Goal: Task Accomplishment & Management: Complete application form

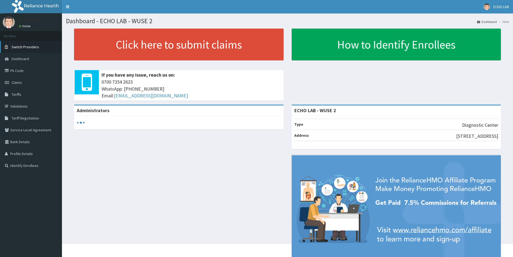
click at [24, 48] on span "Switch Providers" at bounding box center [25, 46] width 27 height 5
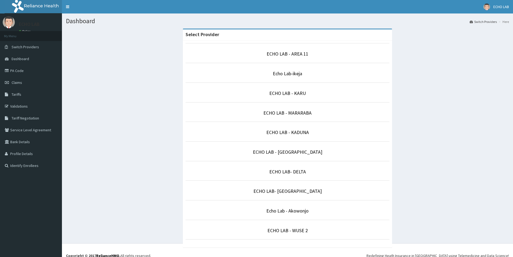
scroll to position [5, 0]
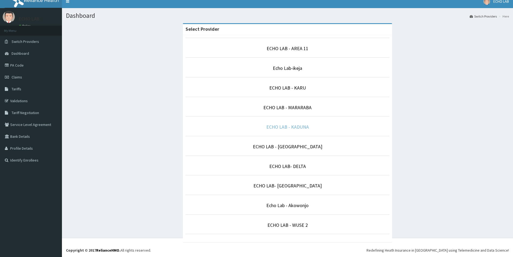
click at [292, 129] on link "ECHO LAB - KADUNA" at bounding box center [287, 127] width 43 height 6
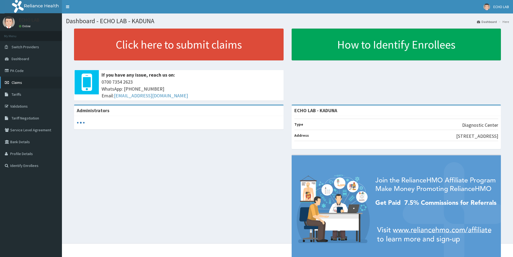
click at [22, 87] on link "Claims" at bounding box center [31, 82] width 62 height 12
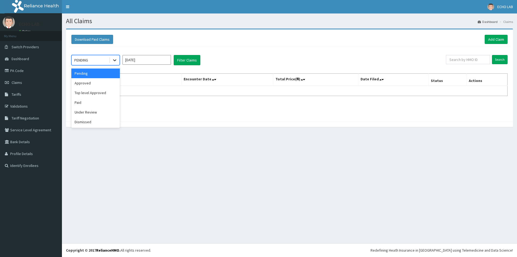
click at [115, 59] on icon at bounding box center [114, 59] width 5 height 5
click at [96, 102] on div "Paid" at bounding box center [95, 102] width 48 height 10
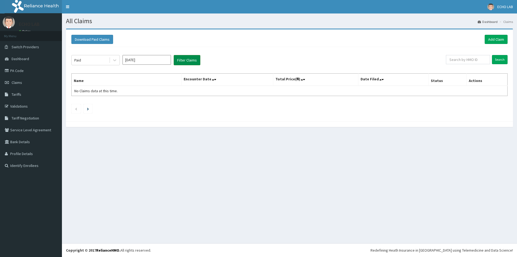
click at [192, 62] on button "Filter Claims" at bounding box center [187, 60] width 27 height 10
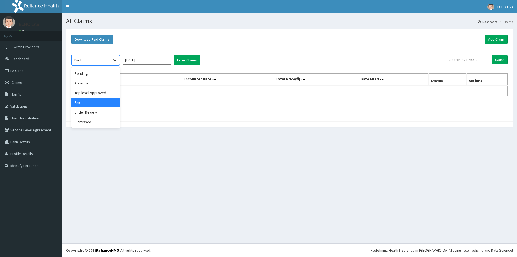
click at [116, 60] on icon at bounding box center [114, 60] width 3 height 2
click at [97, 93] on div "Top level Approved" at bounding box center [95, 93] width 48 height 10
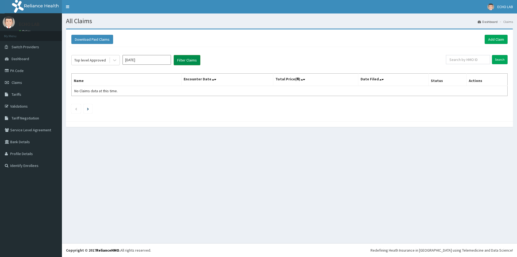
click at [191, 65] on button "Filter Claims" at bounding box center [187, 60] width 27 height 10
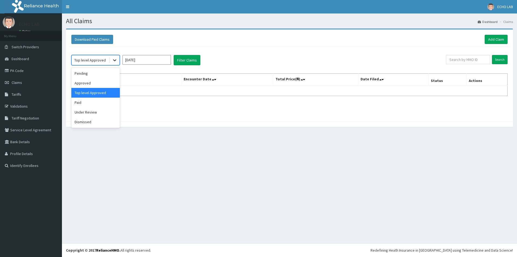
click at [113, 61] on icon at bounding box center [114, 59] width 5 height 5
click at [99, 84] on div "Approved" at bounding box center [95, 83] width 48 height 10
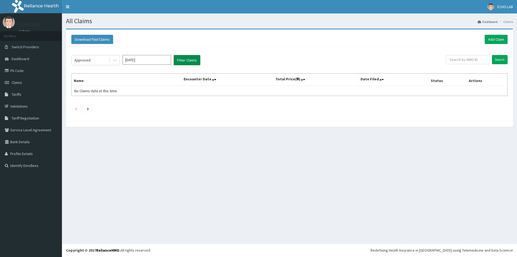
click at [193, 60] on button "Filter Claims" at bounding box center [187, 60] width 27 height 10
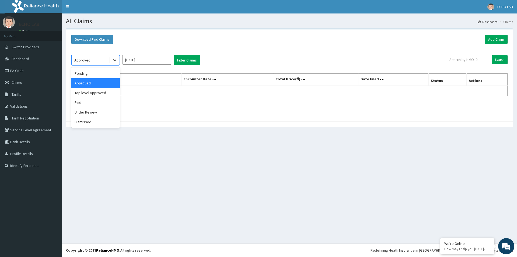
click at [117, 60] on icon at bounding box center [114, 59] width 5 height 5
click at [103, 74] on div "Pending" at bounding box center [95, 73] width 48 height 10
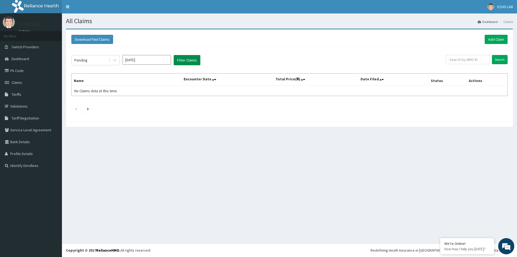
click at [176, 62] on button "Filter Claims" at bounding box center [187, 60] width 27 height 10
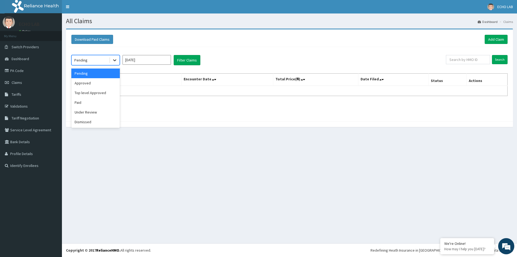
click at [118, 60] on div at bounding box center [115, 60] width 10 height 10
click at [100, 80] on div "Approved" at bounding box center [95, 83] width 48 height 10
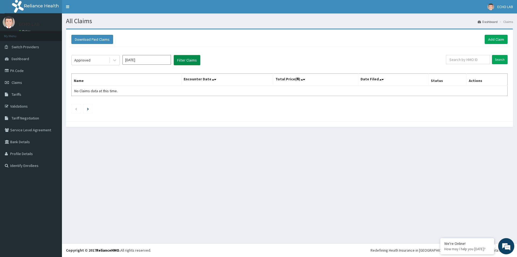
click at [189, 60] on button "Filter Claims" at bounding box center [187, 60] width 27 height 10
click at [151, 60] on input "Oct 2025" at bounding box center [146, 60] width 48 height 10
click at [113, 58] on icon at bounding box center [114, 59] width 5 height 5
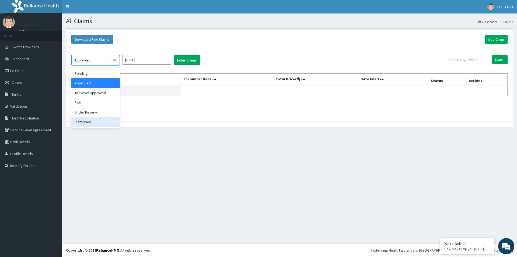
drag, startPoint x: 86, startPoint y: 122, endPoint x: 114, endPoint y: 93, distance: 40.7
click at [86, 119] on div "Dismissed" at bounding box center [95, 122] width 48 height 10
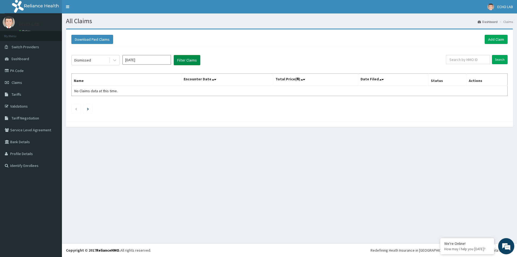
click at [195, 56] on button "Filter Claims" at bounding box center [187, 60] width 27 height 10
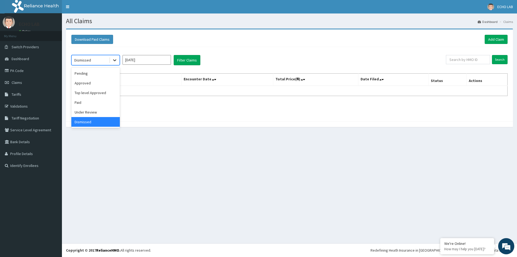
click at [115, 60] on icon at bounding box center [114, 60] width 3 height 2
click at [93, 74] on div "Pending" at bounding box center [95, 73] width 48 height 10
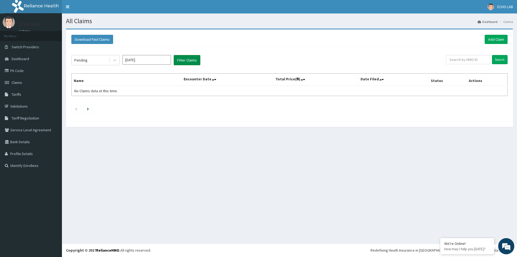
click at [182, 63] on button "Filter Claims" at bounding box center [187, 60] width 27 height 10
click at [116, 59] on icon at bounding box center [114, 59] width 5 height 5
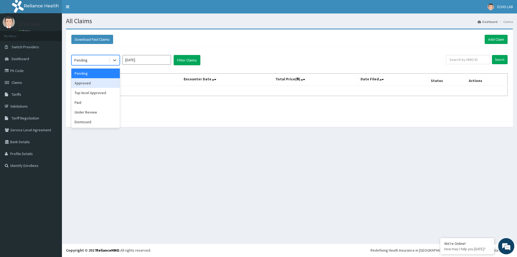
click at [89, 83] on div "Approved" at bounding box center [95, 83] width 48 height 10
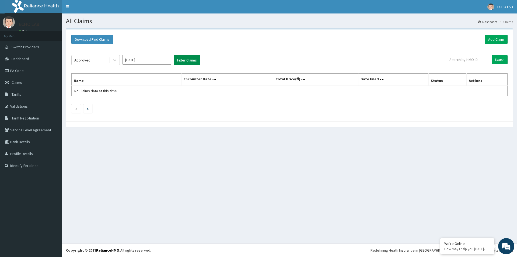
click at [185, 61] on button "Filter Claims" at bounding box center [187, 60] width 27 height 10
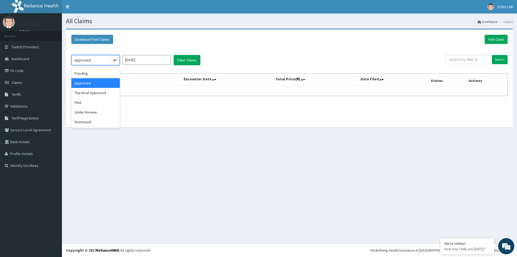
click at [116, 61] on icon at bounding box center [114, 59] width 5 height 5
click at [102, 93] on div "Top level Approved" at bounding box center [95, 93] width 48 height 10
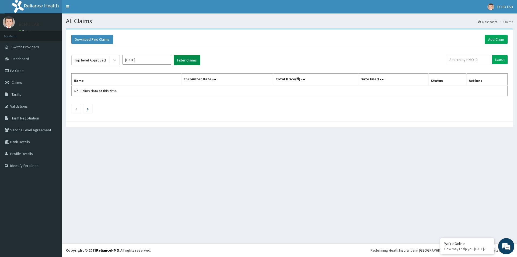
click at [177, 61] on button "Filter Claims" at bounding box center [187, 60] width 27 height 10
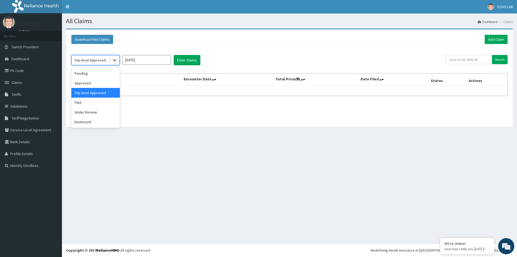
click at [118, 59] on div at bounding box center [115, 60] width 10 height 10
click at [102, 103] on div "Paid" at bounding box center [95, 102] width 48 height 10
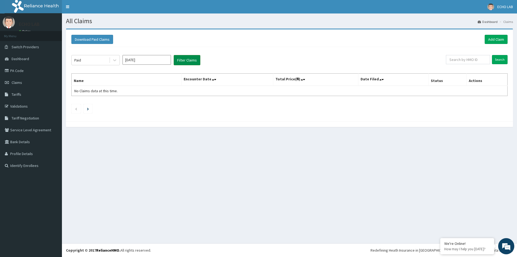
click at [193, 61] on button "Filter Claims" at bounding box center [187, 60] width 27 height 10
click at [119, 61] on div at bounding box center [115, 60] width 10 height 10
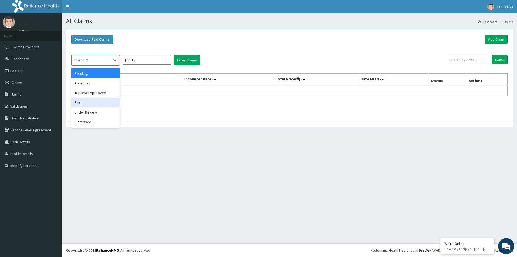
drag, startPoint x: 86, startPoint y: 102, endPoint x: 166, endPoint y: 76, distance: 84.3
click at [89, 100] on div "Paid" at bounding box center [95, 102] width 48 height 10
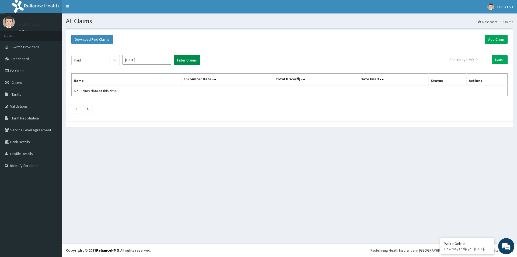
click at [185, 59] on button "Filter Claims" at bounding box center [187, 60] width 27 height 10
click at [495, 41] on link "Add Claim" at bounding box center [495, 39] width 23 height 9
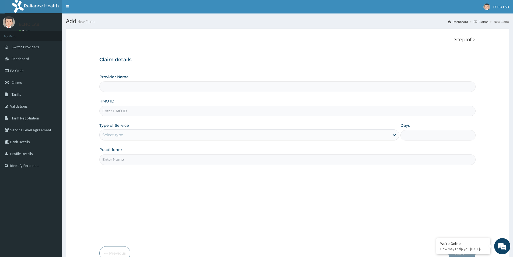
click at [115, 109] on input "HMO ID" at bounding box center [287, 111] width 376 height 10
paste input "EHE/10010/A"
type input "EHE/10010/A"
drag, startPoint x: 135, startPoint y: 137, endPoint x: 135, endPoint y: 142, distance: 4.8
click at [135, 140] on div "Select type" at bounding box center [249, 134] width 300 height 11
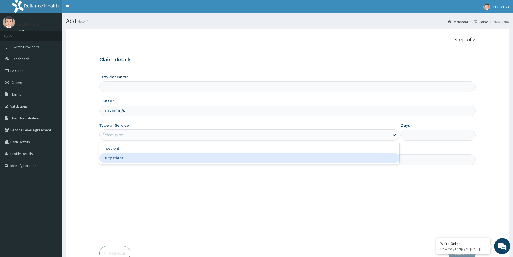
click at [135, 157] on div "Outpatient" at bounding box center [249, 158] width 300 height 10
type input "1"
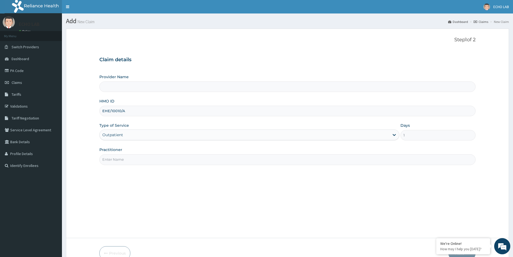
drag, startPoint x: 135, startPoint y: 159, endPoint x: 135, endPoint y: 166, distance: 7.0
click at [135, 159] on input "Practitioner" at bounding box center [287, 159] width 376 height 10
type input "ECHO LAB - KADUNA"
type input "dr. alok"
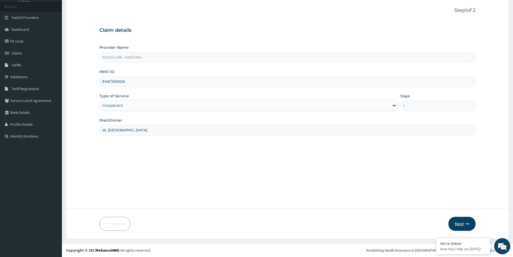
click at [468, 223] on button "Next" at bounding box center [461, 223] width 27 height 14
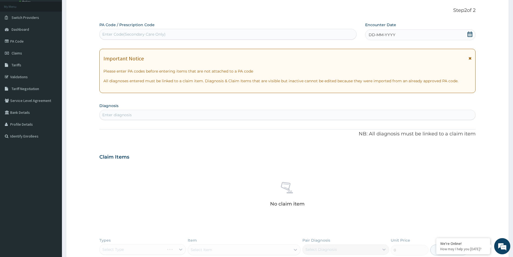
scroll to position [0, 0]
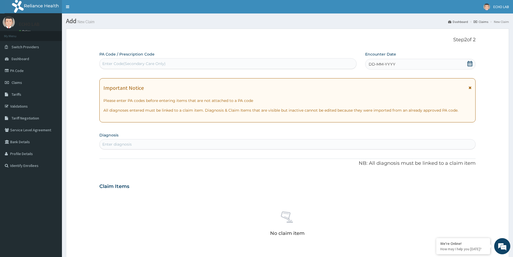
click at [170, 66] on div "Enter Code(Secondary Care Only)" at bounding box center [227, 63] width 257 height 11
paste input "PA/9C4568"
type input "PA/9C4568"
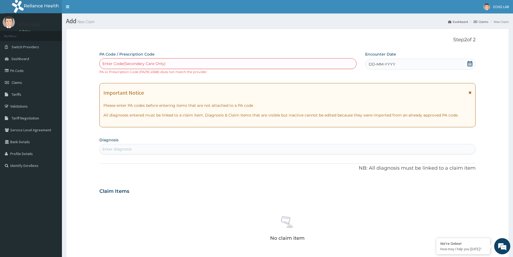
scroll to position [129, 0]
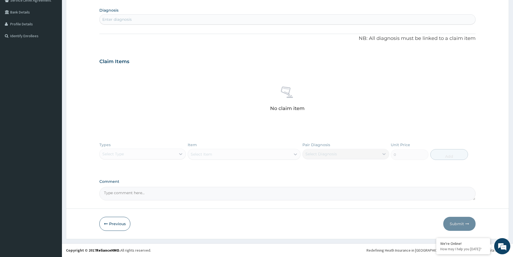
click at [135, 193] on textarea "Comment" at bounding box center [287, 193] width 376 height 13
paste textarea "PA/9C4568"
type textarea "PA/9C4568"
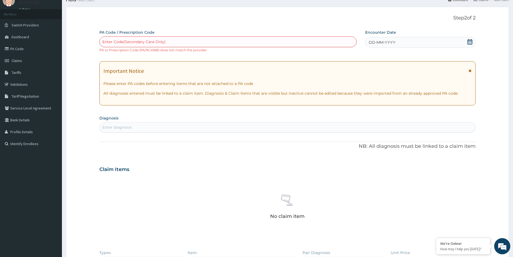
scroll to position [0, 0]
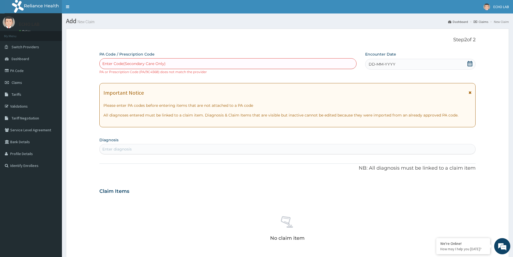
click at [469, 64] on icon at bounding box center [469, 63] width 5 height 5
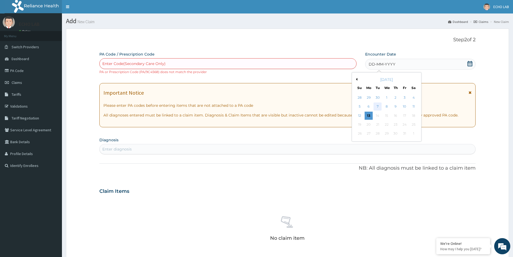
click at [376, 106] on div "7" at bounding box center [378, 107] width 8 height 8
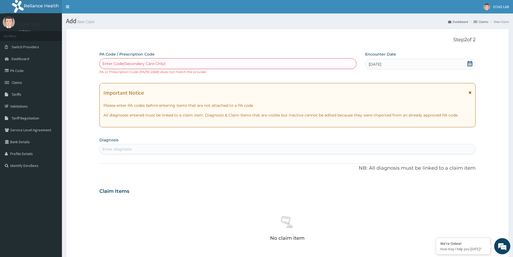
click at [142, 149] on div "Enter diagnosis" at bounding box center [287, 149] width 375 height 9
type input "P"
type input "OVAR"
click at [133, 164] on div "Inflammation of ovary GA07.Z&XA1QK0" at bounding box center [124, 163] width 43 height 9
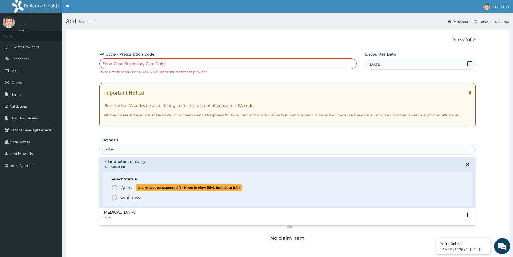
click at [127, 187] on span "Query" at bounding box center [127, 187] width 12 height 5
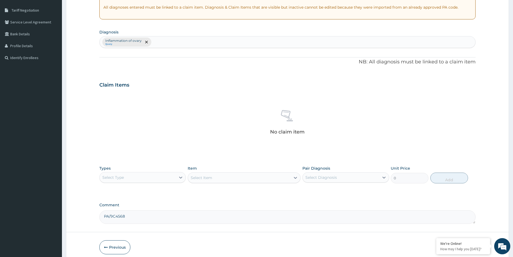
scroll to position [131, 0]
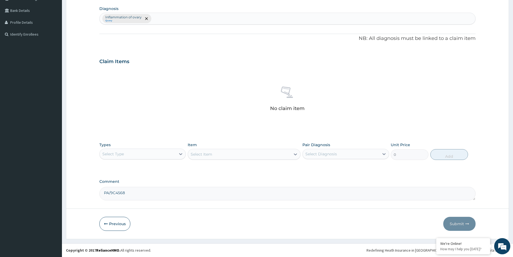
click at [157, 151] on div "Select Type" at bounding box center [138, 153] width 76 height 9
click at [142, 205] on div "Laboratory" at bounding box center [142, 206] width 86 height 10
click at [213, 153] on div "Select Item" at bounding box center [244, 154] width 113 height 11
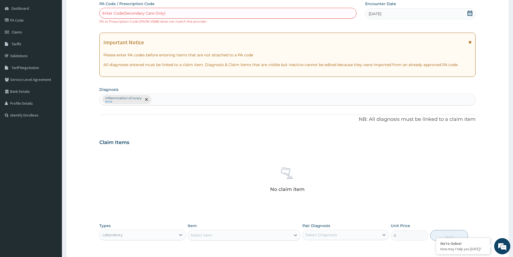
scroll to position [104, 0]
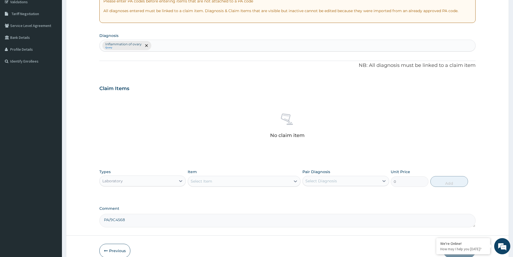
click at [226, 181] on div "Select Item" at bounding box center [239, 181] width 103 height 9
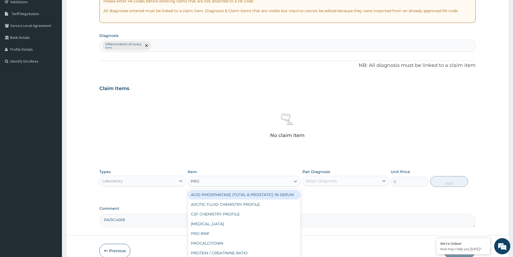
type input "PROG"
click at [228, 194] on div "PROGESTERONE IN SERUM" at bounding box center [244, 194] width 113 height 10
type input "12775.5"
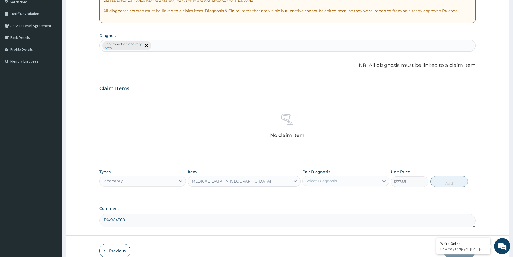
click at [345, 185] on div "Types Laboratory Item PROGESTERONE IN SERUM Pair Diagnosis Select Diagnosis Uni…" at bounding box center [287, 177] width 376 height 23
click at [345, 184] on div "Select Diagnosis" at bounding box center [341, 180] width 76 height 9
drag, startPoint x: 342, startPoint y: 195, endPoint x: 374, endPoint y: 195, distance: 32.6
click at [342, 194] on label "Inflammation of ovary" at bounding box center [332, 193] width 43 height 5
checkbox input "true"
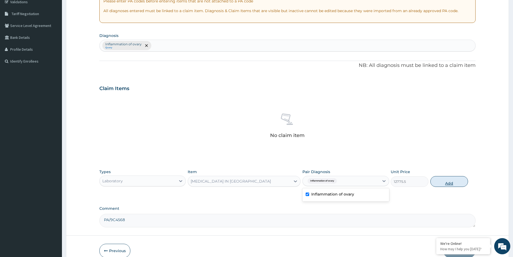
click at [450, 183] on button "Add" at bounding box center [449, 181] width 38 height 11
type input "0"
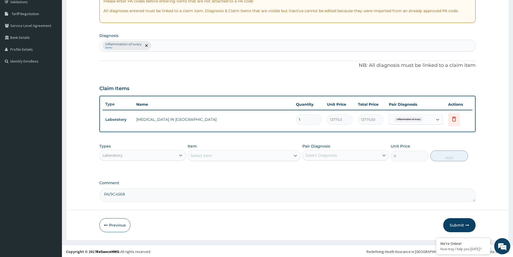
scroll to position [106, 0]
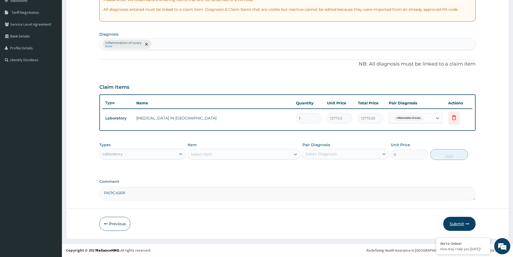
click at [453, 225] on button "Submit" at bounding box center [459, 223] width 32 height 14
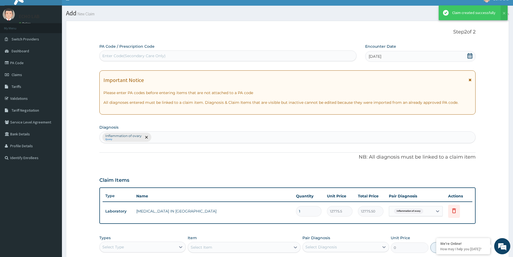
scroll to position [101, 0]
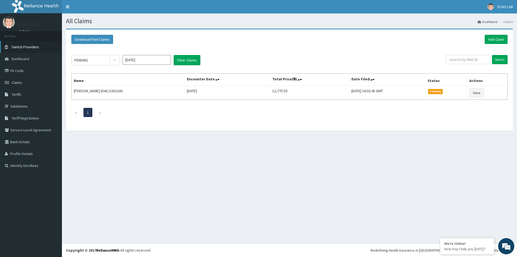
click at [31, 45] on span "Switch Providers" at bounding box center [25, 46] width 27 height 5
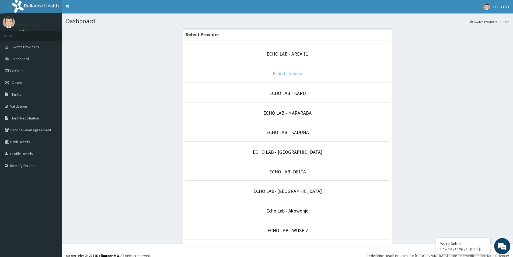
drag, startPoint x: 293, startPoint y: 72, endPoint x: 275, endPoint y: 70, distance: 18.5
click at [293, 72] on link "Echo Lab-ikeja" at bounding box center [287, 73] width 29 height 6
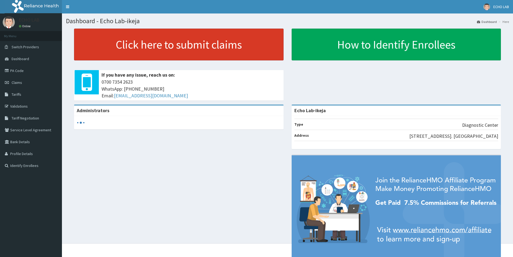
click at [231, 46] on link "Click here to submit claims" at bounding box center [178, 45] width 209 height 32
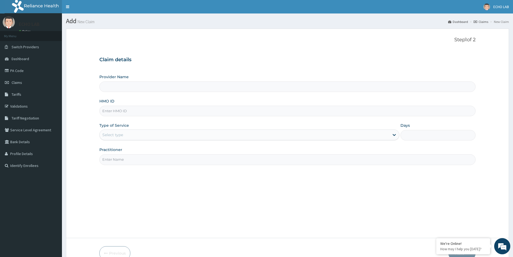
click at [137, 115] on input "HMO ID" at bounding box center [287, 111] width 376 height 10
type input "Echo Lab-ikeja"
paste input "PPY/10708/A"
type input "PPY/10708/A"
click at [154, 143] on div "Provider Name Echo Lab-ikeja HMO ID PPY/10708/A Type of Service Select type Day…" at bounding box center [287, 119] width 376 height 90
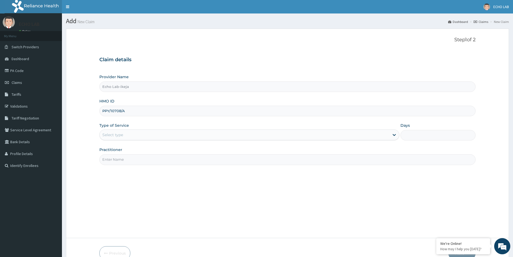
drag, startPoint x: 155, startPoint y: 137, endPoint x: 154, endPoint y: 142, distance: 5.3
click at [155, 137] on div "Select type" at bounding box center [245, 134] width 290 height 9
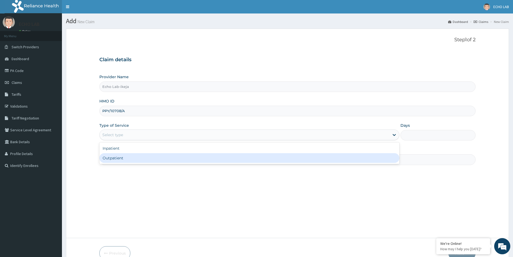
click at [141, 159] on div "Outpatient" at bounding box center [249, 158] width 300 height 10
type input "1"
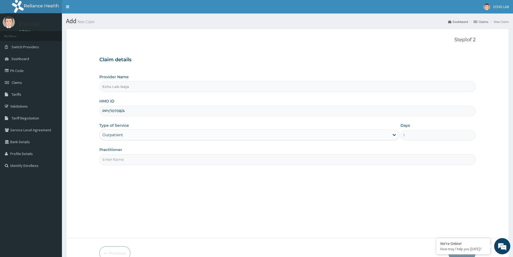
drag, startPoint x: 141, startPoint y: 159, endPoint x: 142, endPoint y: 162, distance: 3.3
click at [142, 159] on input "Practitioner" at bounding box center [287, 159] width 376 height 10
type input "dr. [GEOGRAPHIC_DATA]"
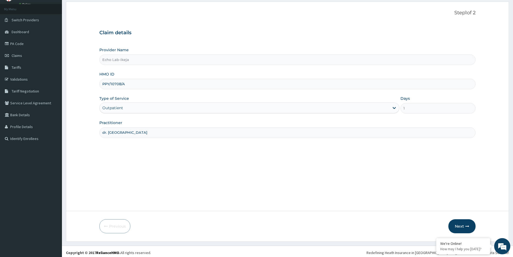
scroll to position [29, 0]
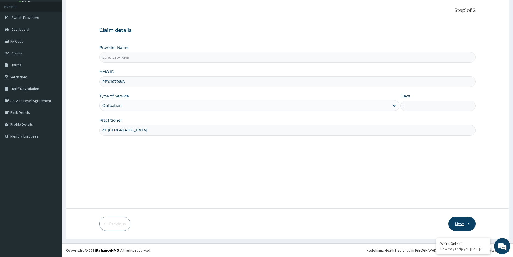
click at [452, 218] on button "Next" at bounding box center [461, 223] width 27 height 14
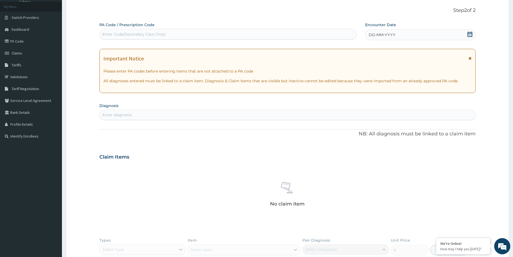
click at [199, 32] on div "Enter Code(Secondary Care Only)" at bounding box center [228, 34] width 257 height 9
paste input "PA/0F6D1A"
type input "PA/0F6D1A"
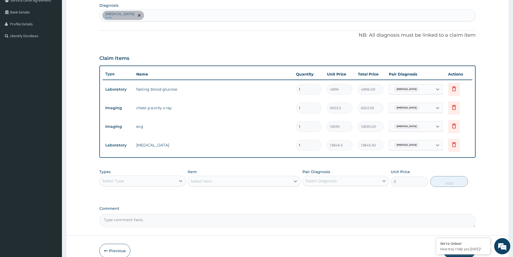
scroll to position [156, 0]
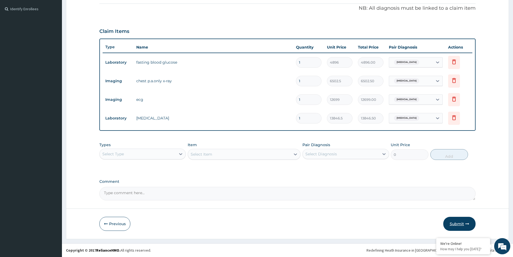
click at [460, 224] on button "Submit" at bounding box center [459, 223] width 32 height 14
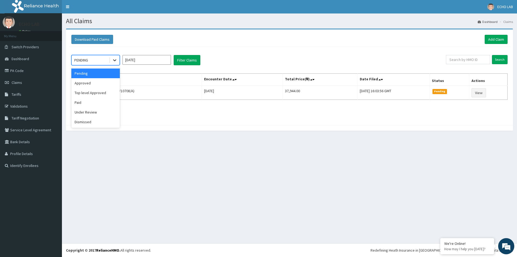
click at [111, 61] on div at bounding box center [115, 60] width 10 height 10
click at [93, 100] on div "Paid" at bounding box center [95, 102] width 48 height 10
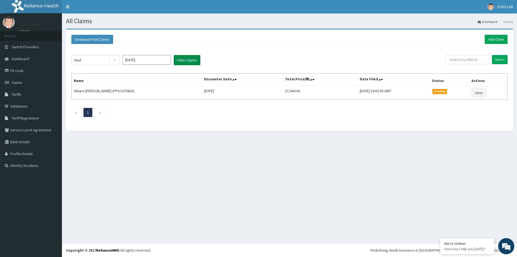
click at [183, 61] on button "Filter Claims" at bounding box center [187, 60] width 27 height 10
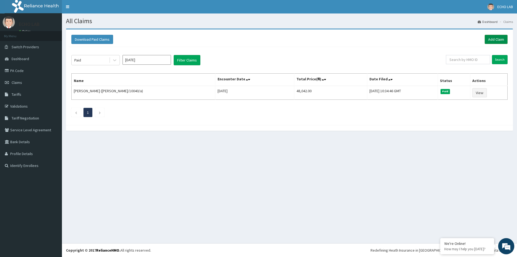
click at [487, 40] on link "Add Claim" at bounding box center [495, 39] width 23 height 9
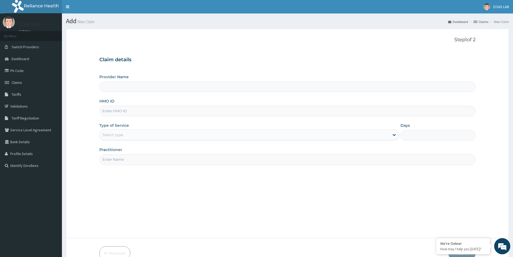
click at [144, 112] on input "HMO ID" at bounding box center [287, 111] width 376 height 10
paste input "twd/10039/a"
type input "twd/10039/a"
type input "Echo Lab-ikeja"
type input "twd/10039/a"
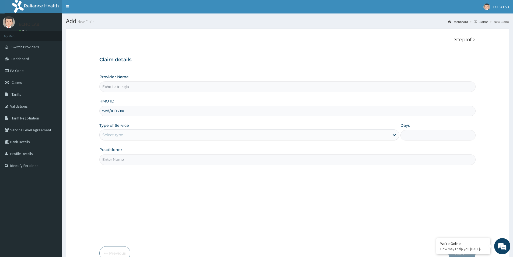
drag, startPoint x: 140, startPoint y: 134, endPoint x: 140, endPoint y: 141, distance: 7.5
click at [140, 135] on div "Select type" at bounding box center [245, 134] width 290 height 9
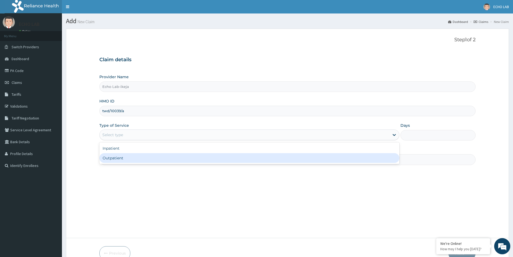
click at [137, 159] on div "Outpatient" at bounding box center [249, 158] width 300 height 10
type input "1"
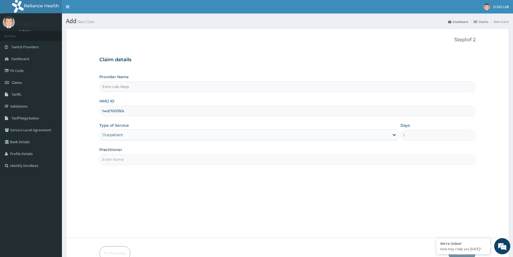
drag, startPoint x: 138, startPoint y: 161, endPoint x: 139, endPoint y: 166, distance: 4.4
click at [138, 161] on input "Practitioner" at bounding box center [287, 159] width 376 height 10
type input "dr. alok"
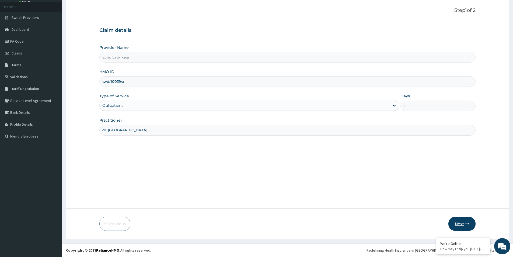
click at [461, 226] on button "Next" at bounding box center [461, 223] width 27 height 14
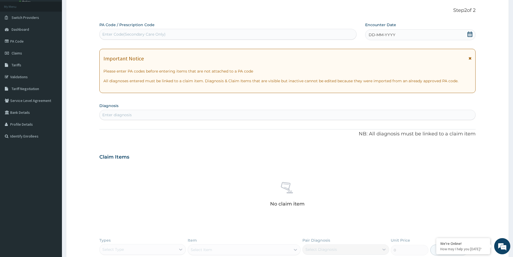
scroll to position [0, 0]
click at [148, 35] on div "Enter Code(Secondary Care Only)" at bounding box center [133, 33] width 63 height 5
paste input "PA/54146E"
type input "PA/54146E"
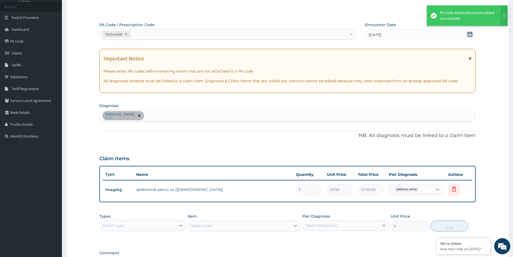
scroll to position [101, 0]
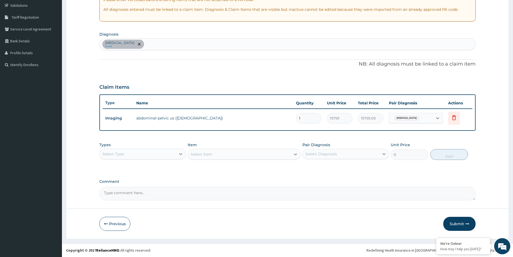
click at [460, 223] on button "Submit" at bounding box center [459, 223] width 32 height 14
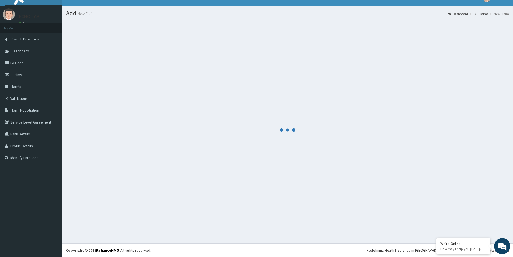
scroll to position [8, 0]
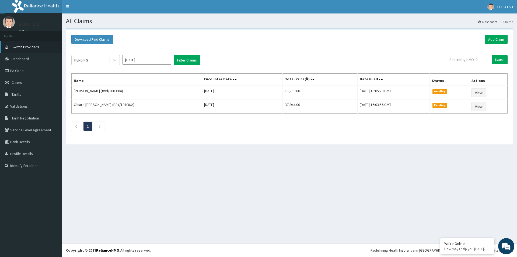
click at [19, 48] on span "Switch Providers" at bounding box center [25, 46] width 27 height 5
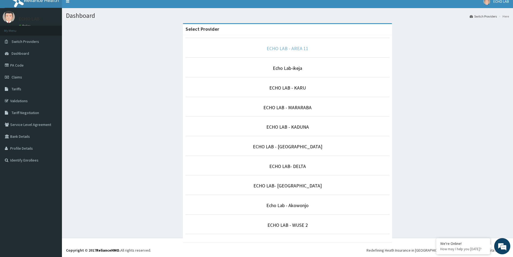
click at [296, 49] on link "ECHO LAB - AREA 11" at bounding box center [287, 48] width 42 height 6
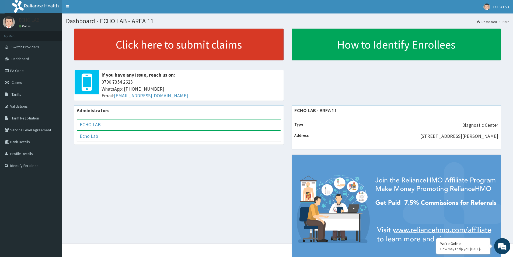
click at [202, 43] on link "Click here to submit claims" at bounding box center [178, 45] width 209 height 32
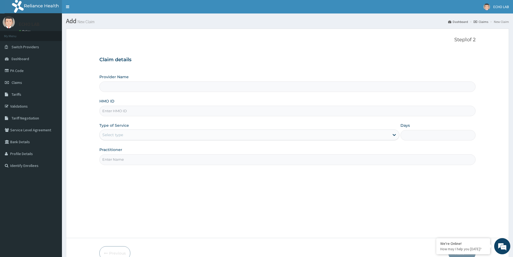
click at [136, 111] on input "HMO ID" at bounding box center [287, 111] width 376 height 10
paste input "NQR/10023/A"
type input "NQR/10023/A"
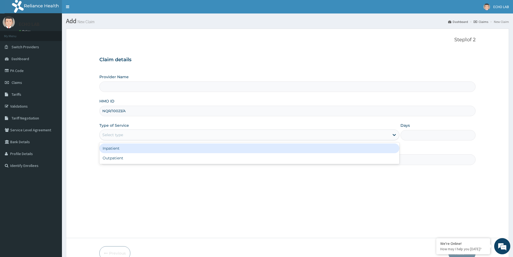
drag, startPoint x: 154, startPoint y: 137, endPoint x: 151, endPoint y: 146, distance: 8.9
click at [153, 138] on div "Select type" at bounding box center [245, 134] width 290 height 9
type input "ECHO LAB - AREA 11"
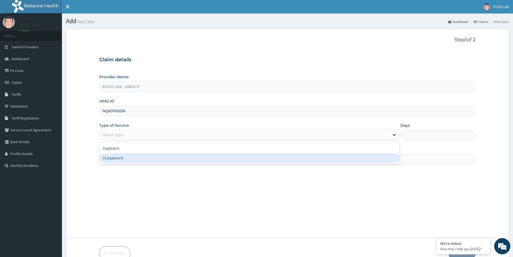
click at [154, 155] on div "Outpatient" at bounding box center [249, 158] width 300 height 10
type input "1"
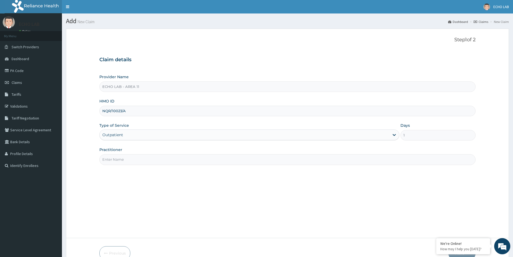
drag, startPoint x: 152, startPoint y: 155, endPoint x: 148, endPoint y: 166, distance: 11.8
click at [152, 157] on input "Practitioner" at bounding box center [287, 159] width 376 height 10
type input "dr. [GEOGRAPHIC_DATA]"
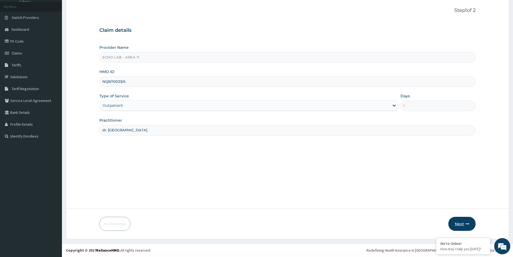
click at [464, 222] on button "Next" at bounding box center [461, 223] width 27 height 14
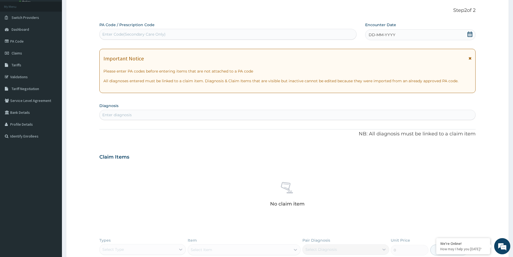
click at [134, 36] on div "Enter Code(Secondary Care Only)" at bounding box center [133, 33] width 63 height 5
paste input "PA/7AFA1C"
type input "PA/7AFA1C"
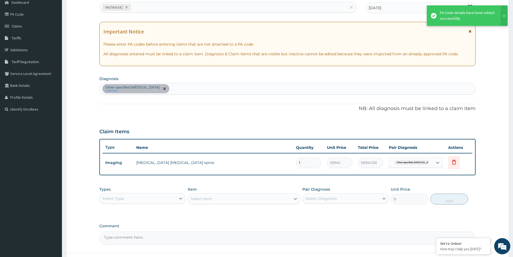
scroll to position [101, 0]
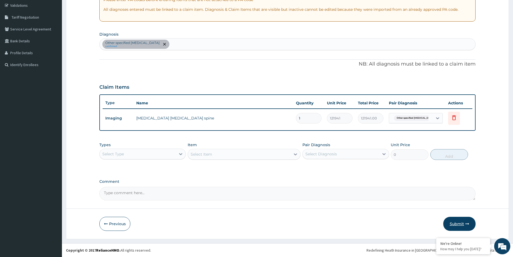
click at [449, 222] on button "Submit" at bounding box center [459, 223] width 32 height 14
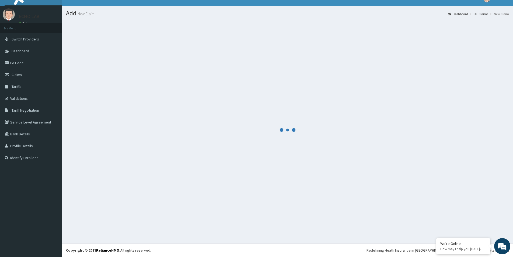
scroll to position [8, 0]
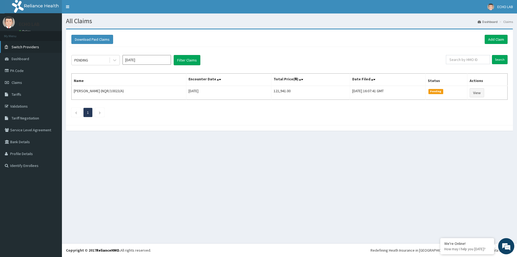
click at [37, 45] on span "Switch Providers" at bounding box center [25, 46] width 27 height 5
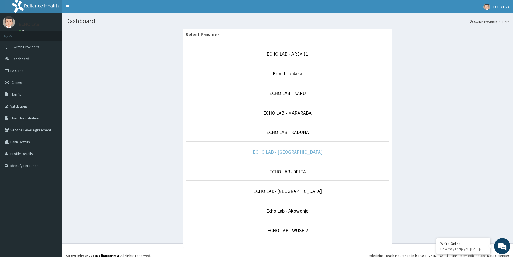
click at [303, 153] on link "ECHO LAB - [GEOGRAPHIC_DATA]" at bounding box center [287, 152] width 69 height 6
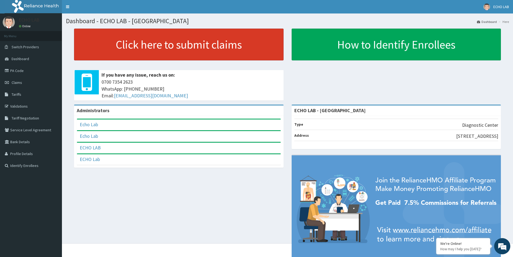
click at [245, 54] on link "Click here to submit claims" at bounding box center [178, 45] width 209 height 32
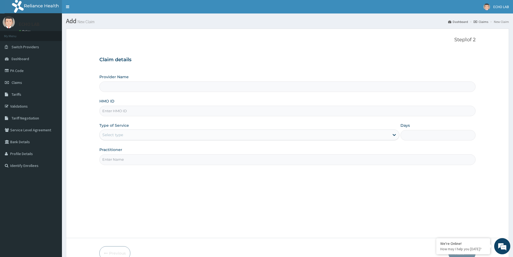
paste input "IRA/10001/A"
type input "IRA/10001/A"
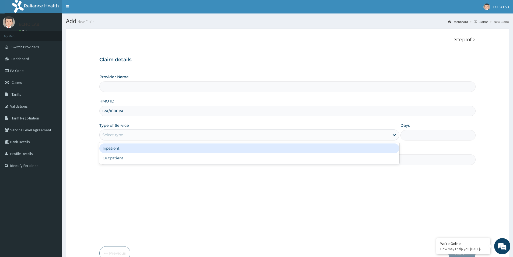
drag, startPoint x: 157, startPoint y: 131, endPoint x: 156, endPoint y: 161, distance: 31.0
click at [157, 134] on div "Select type" at bounding box center [249, 134] width 300 height 11
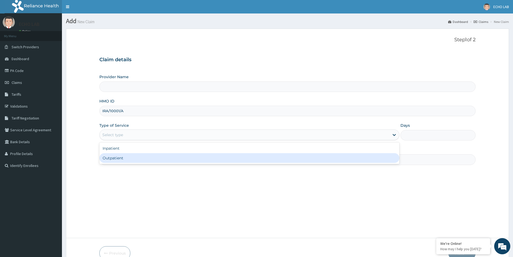
drag, startPoint x: 156, startPoint y: 155, endPoint x: 157, endPoint y: 159, distance: 4.2
click at [156, 157] on div "Outpatient" at bounding box center [249, 158] width 300 height 10
type input "1"
type input "ECHO LAB - VICTORIA ISLAND"
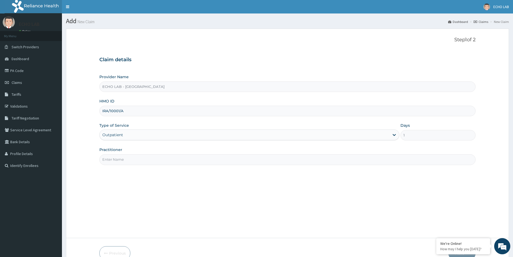
click at [161, 163] on input "Practitioner" at bounding box center [287, 159] width 376 height 10
type input "dr. alok"
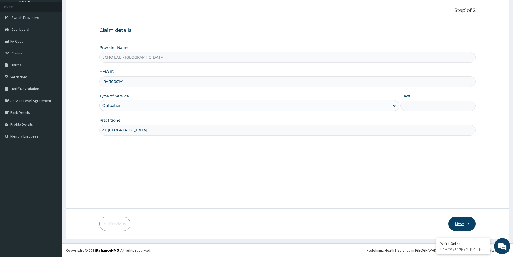
click at [462, 224] on button "Next" at bounding box center [461, 223] width 27 height 14
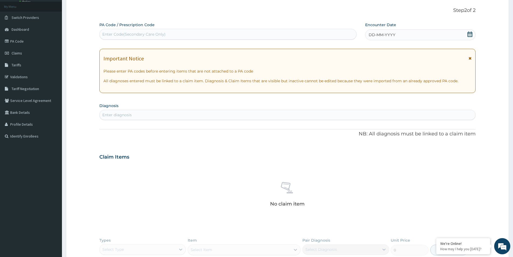
click at [141, 31] on div "Enter Code(Secondary Care Only)" at bounding box center [228, 34] width 257 height 9
paste input "PA/805D5F"
type input "PA/805D5F"
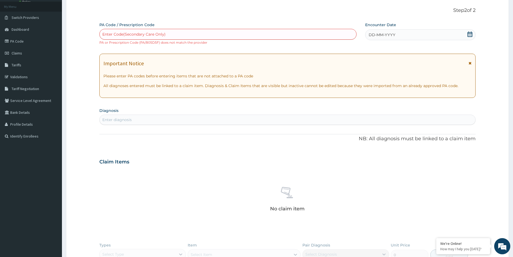
scroll to position [0, 0]
click at [155, 118] on div "Enter diagnosis" at bounding box center [287, 119] width 375 height 9
type input "A"
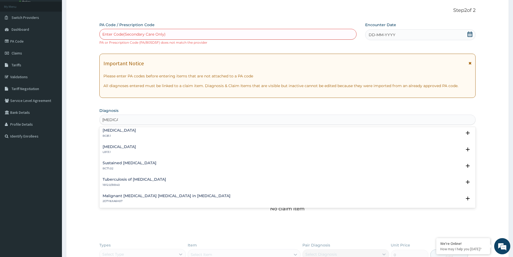
scroll to position [388, 0]
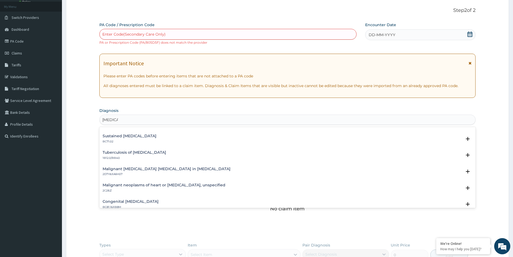
type input "CARDIA"
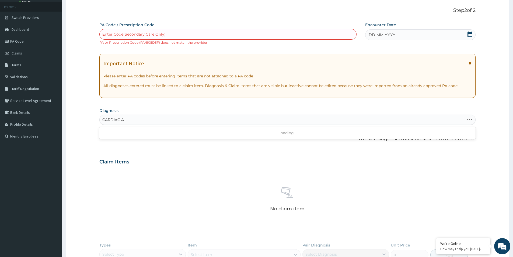
type input "CARDIAC"
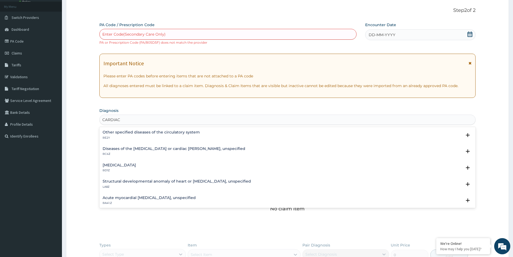
click at [162, 133] on h4 "Other specified diseases of the circulatory system" at bounding box center [151, 132] width 97 height 4
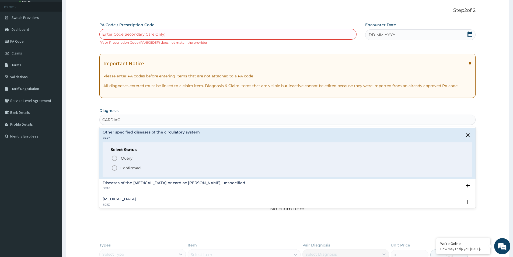
click at [125, 166] on p "Confirmed" at bounding box center [130, 167] width 20 height 5
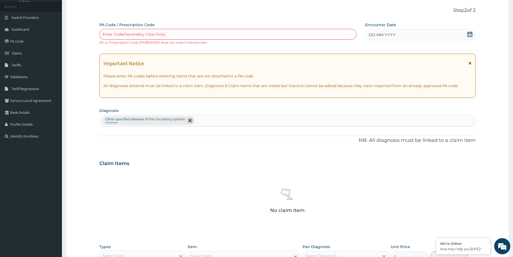
click at [190, 122] on icon "remove selection option" at bounding box center [190, 120] width 3 height 3
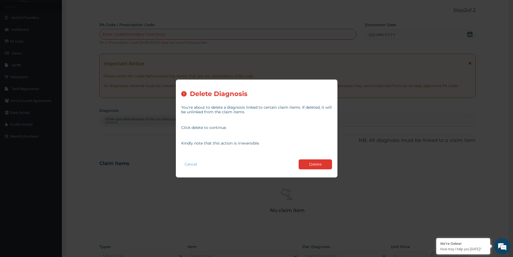
drag, startPoint x: 329, startPoint y: 166, endPoint x: 320, endPoint y: 164, distance: 8.8
click at [328, 166] on button "Delete" at bounding box center [315, 164] width 33 height 10
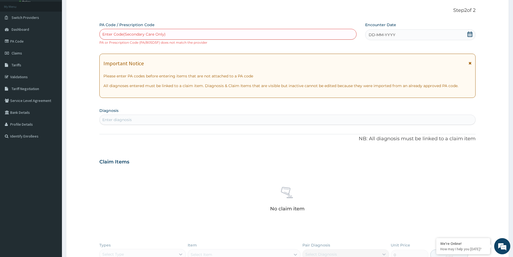
click at [189, 119] on div "Enter diagnosis" at bounding box center [287, 119] width 375 height 9
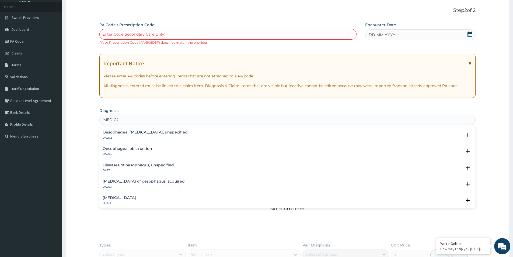
type input "CARDIAC"
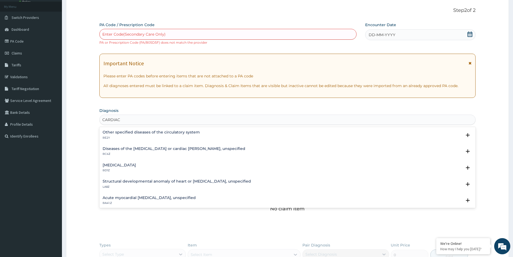
click at [122, 133] on h4 "Other specified diseases of the circulatory system" at bounding box center [151, 132] width 97 height 4
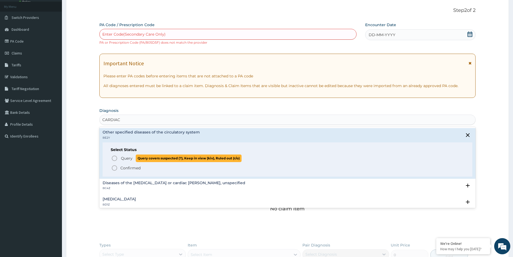
click at [125, 158] on span "Query" at bounding box center [127, 157] width 12 height 5
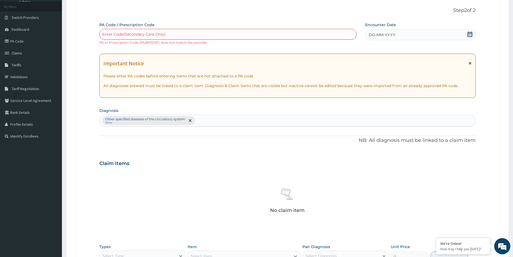
scroll to position [131, 0]
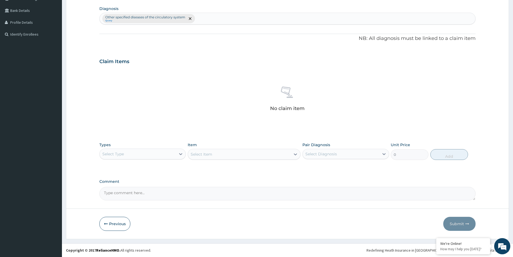
click at [161, 154] on div "Select Type" at bounding box center [138, 153] width 76 height 9
drag, startPoint x: 155, startPoint y: 148, endPoint x: 151, endPoint y: 159, distance: 11.1
click at [153, 151] on div "Select Type" at bounding box center [142, 153] width 86 height 11
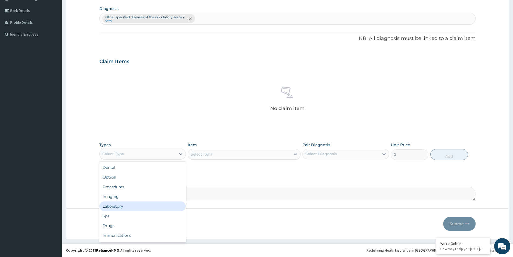
click at [137, 207] on div "Laboratory" at bounding box center [142, 206] width 86 height 10
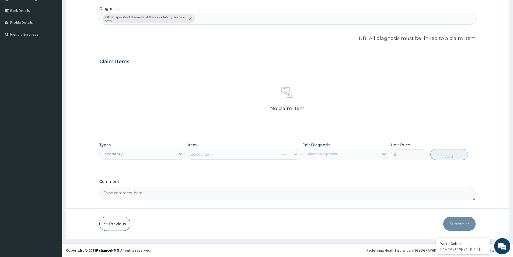
click at [150, 194] on textarea "Comment" at bounding box center [287, 193] width 376 height 13
paste textarea "PA/805D5F"
type textarea "PA/805D5F"
click at [201, 155] on div "Select Item" at bounding box center [202, 153] width 22 height 5
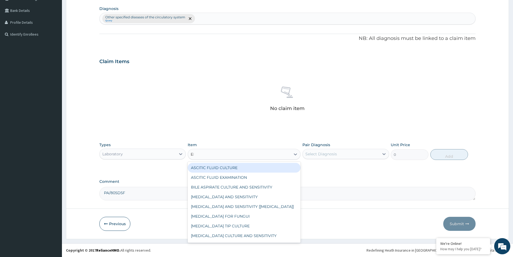
type input "ELE"
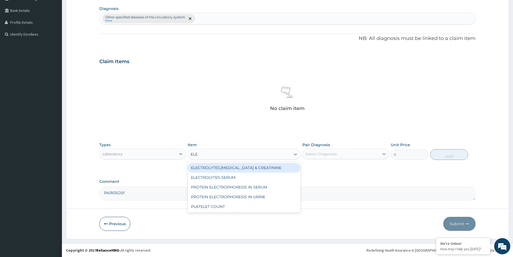
click at [217, 169] on div "ELECTROLYTES,UREA & CREATININE" at bounding box center [244, 168] width 113 height 10
type input "10710"
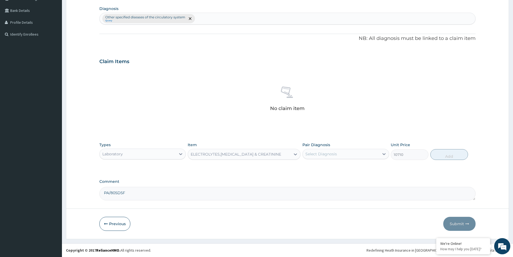
click at [323, 155] on div "Select Diagnosis" at bounding box center [320, 153] width 31 height 5
click at [329, 171] on label "Other specified diseases of the circulatory system" at bounding box center [348, 169] width 74 height 11
checkbox input "true"
click at [442, 157] on button "Add" at bounding box center [449, 154] width 38 height 11
type input "0"
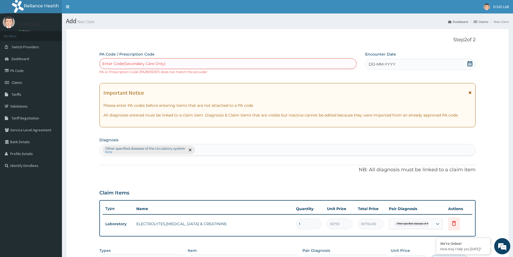
scroll to position [106, 0]
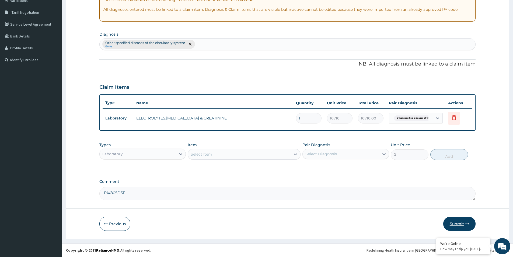
click at [464, 229] on button "Submit" at bounding box center [459, 223] width 32 height 14
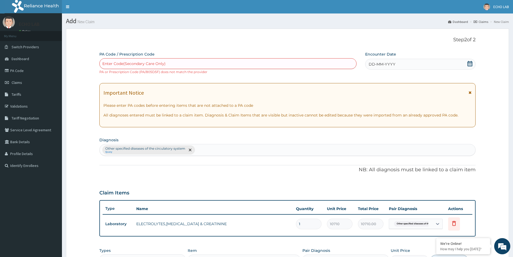
click at [470, 63] on icon at bounding box center [469, 63] width 5 height 5
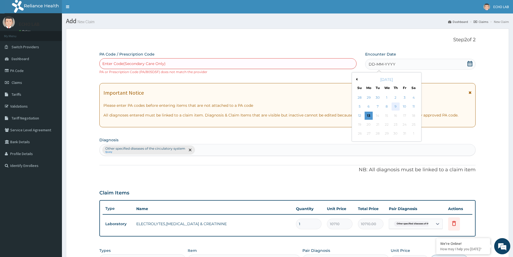
click at [396, 106] on div "9" at bounding box center [395, 107] width 8 height 8
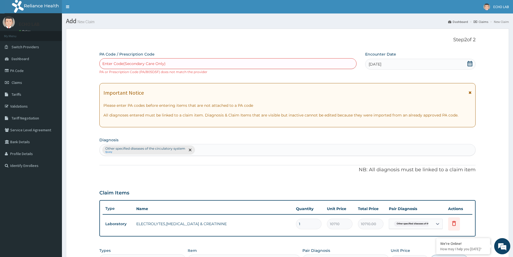
scroll to position [106, 0]
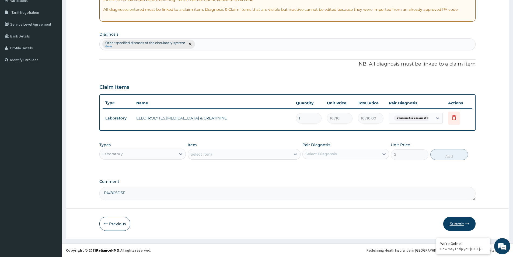
click at [462, 224] on button "Submit" at bounding box center [459, 223] width 32 height 14
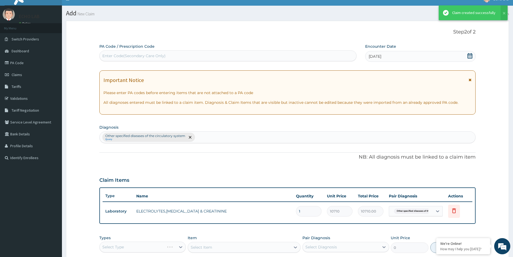
scroll to position [101, 0]
